Goal: Task Accomplishment & Management: Manage account settings

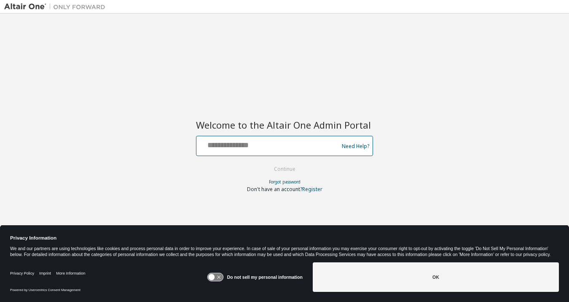
click at [223, 148] on input "text" at bounding box center [269, 144] width 138 height 12
type input "**********"
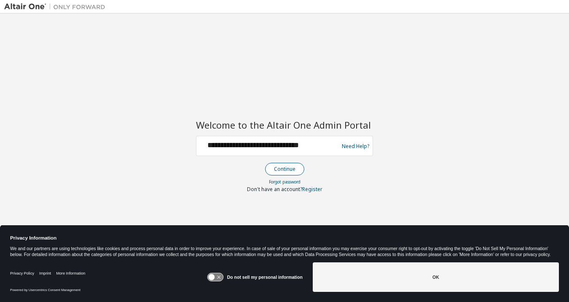
click at [287, 172] on button "Continue" at bounding box center [284, 169] width 39 height 13
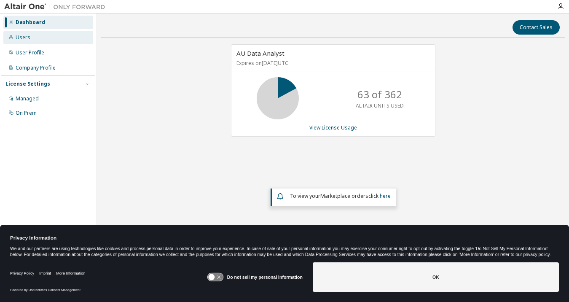
click at [23, 37] on div "Users" at bounding box center [23, 37] width 15 height 7
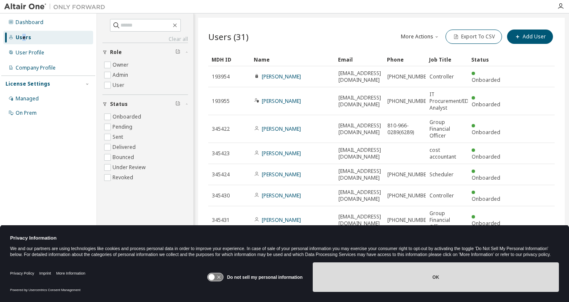
click at [479, 279] on button "OK" at bounding box center [436, 276] width 246 height 29
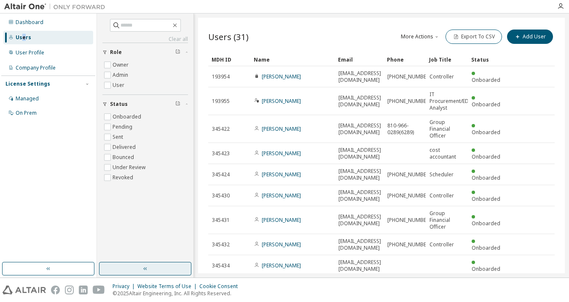
click at [160, 267] on button "button" at bounding box center [145, 268] width 92 height 13
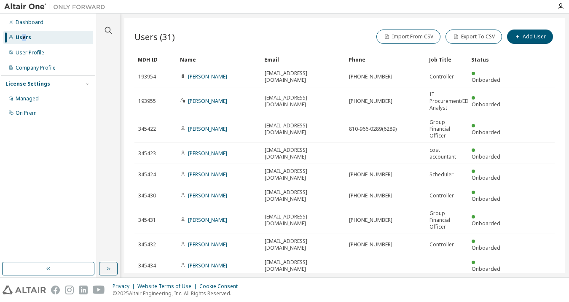
click at [440, 301] on icon "button" at bounding box center [442, 308] width 5 height 5
click at [418, 248] on div "50" at bounding box center [435, 246] width 67 height 10
click at [80, 271] on button "button" at bounding box center [48, 268] width 92 height 13
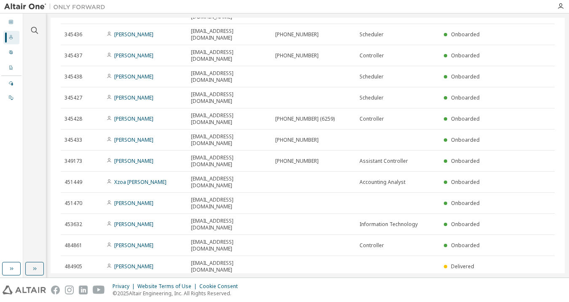
scroll to position [283, 0]
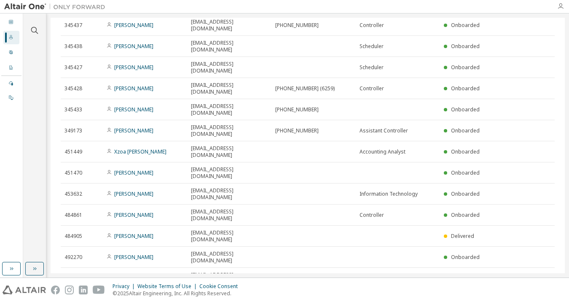
click at [557, 6] on icon "button" at bounding box center [560, 6] width 7 height 7
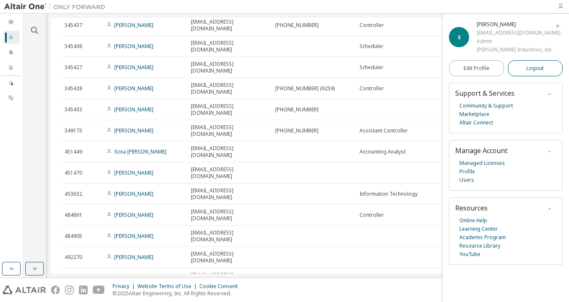
click at [539, 68] on span "Logout" at bounding box center [534, 68] width 17 height 8
